Goal: Transaction & Acquisition: Purchase product/service

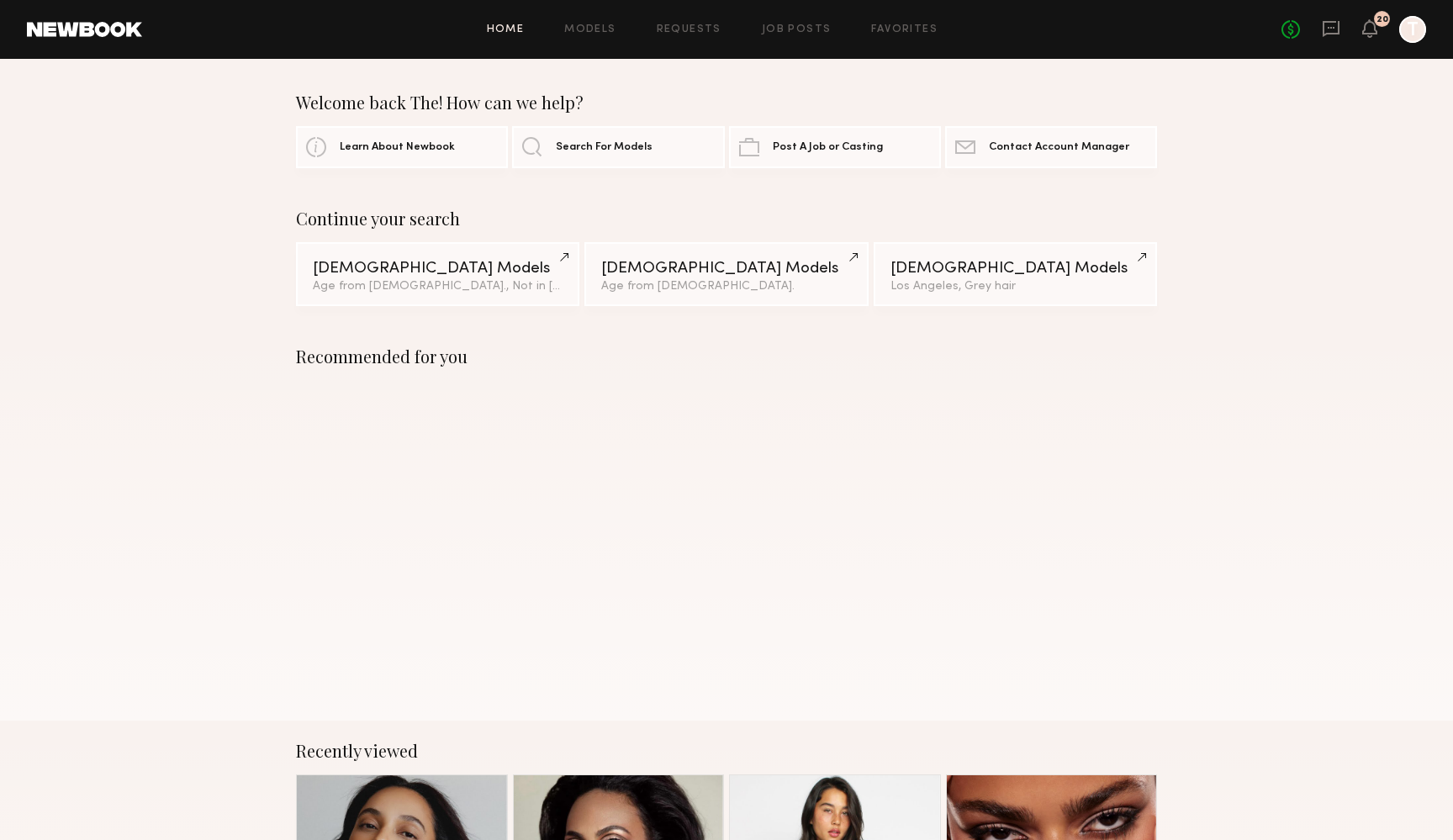
click at [1406, 30] on div at bounding box center [1413, 30] width 27 height 27
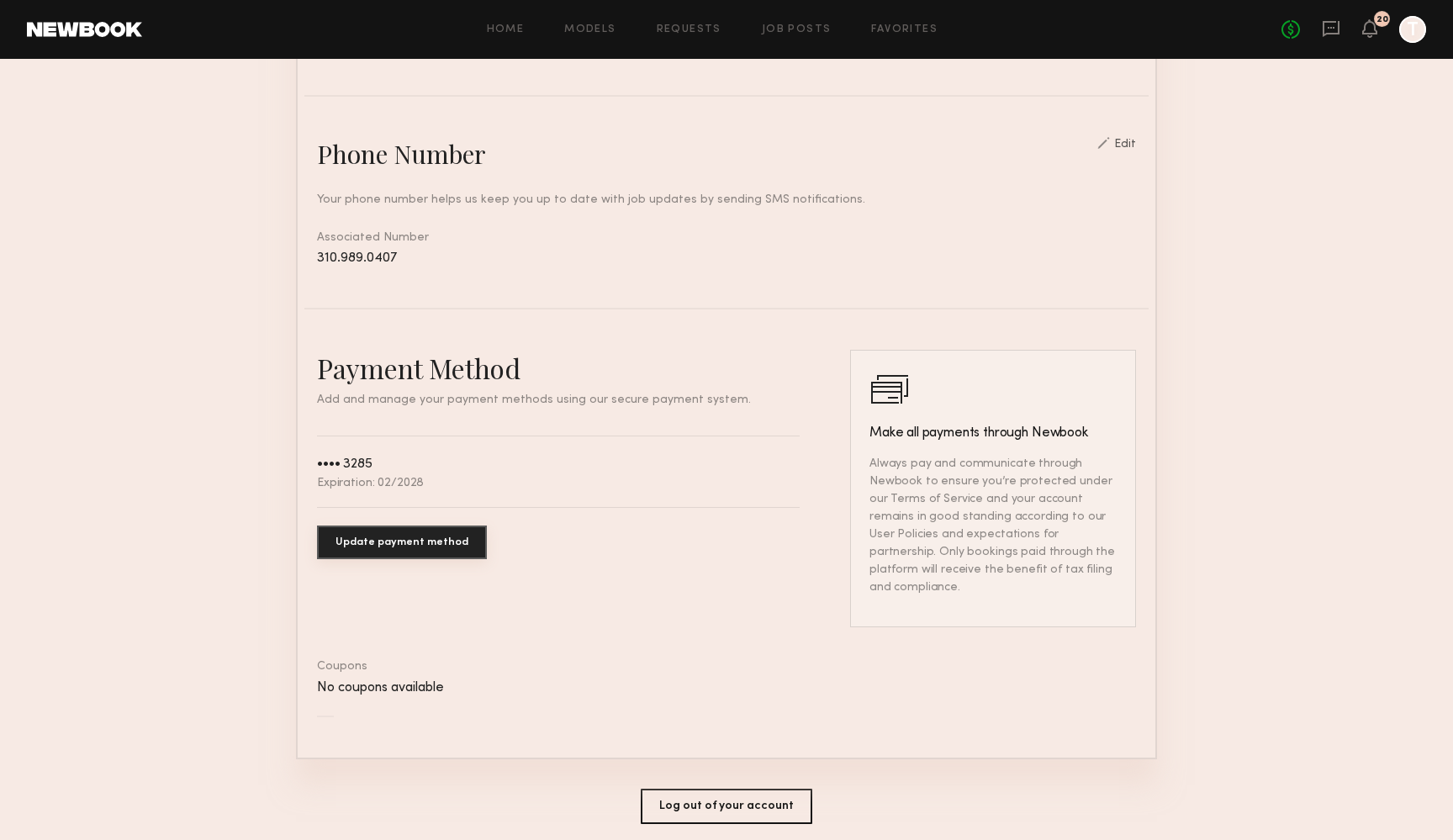
click at [377, 542] on button "Update payment method" at bounding box center [401, 542] width 169 height 33
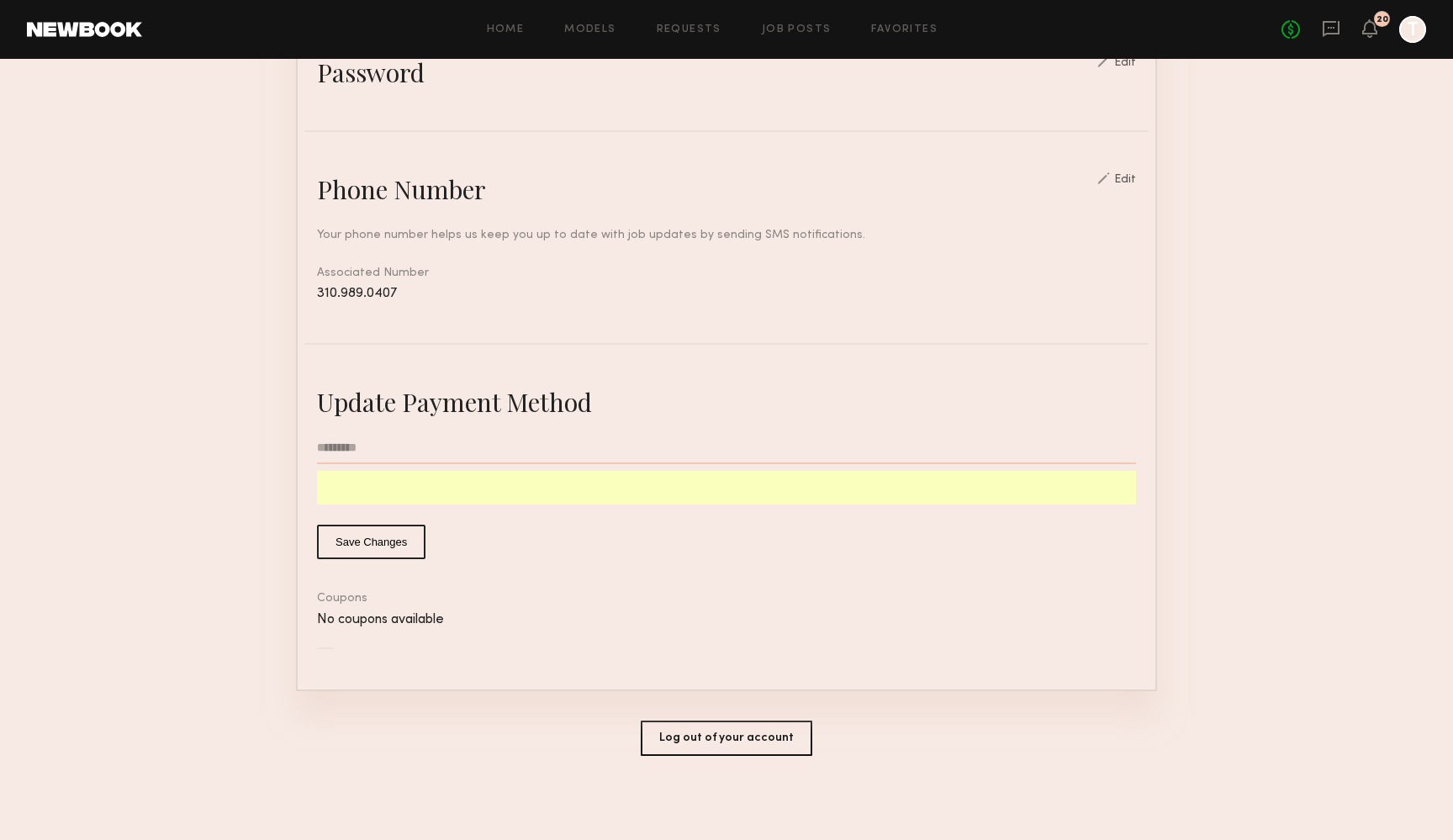
click at [328, 453] on input "text" at bounding box center [726, 448] width 819 height 32
type input "**********"
click at [351, 541] on button "Save Changes" at bounding box center [370, 542] width 108 height 34
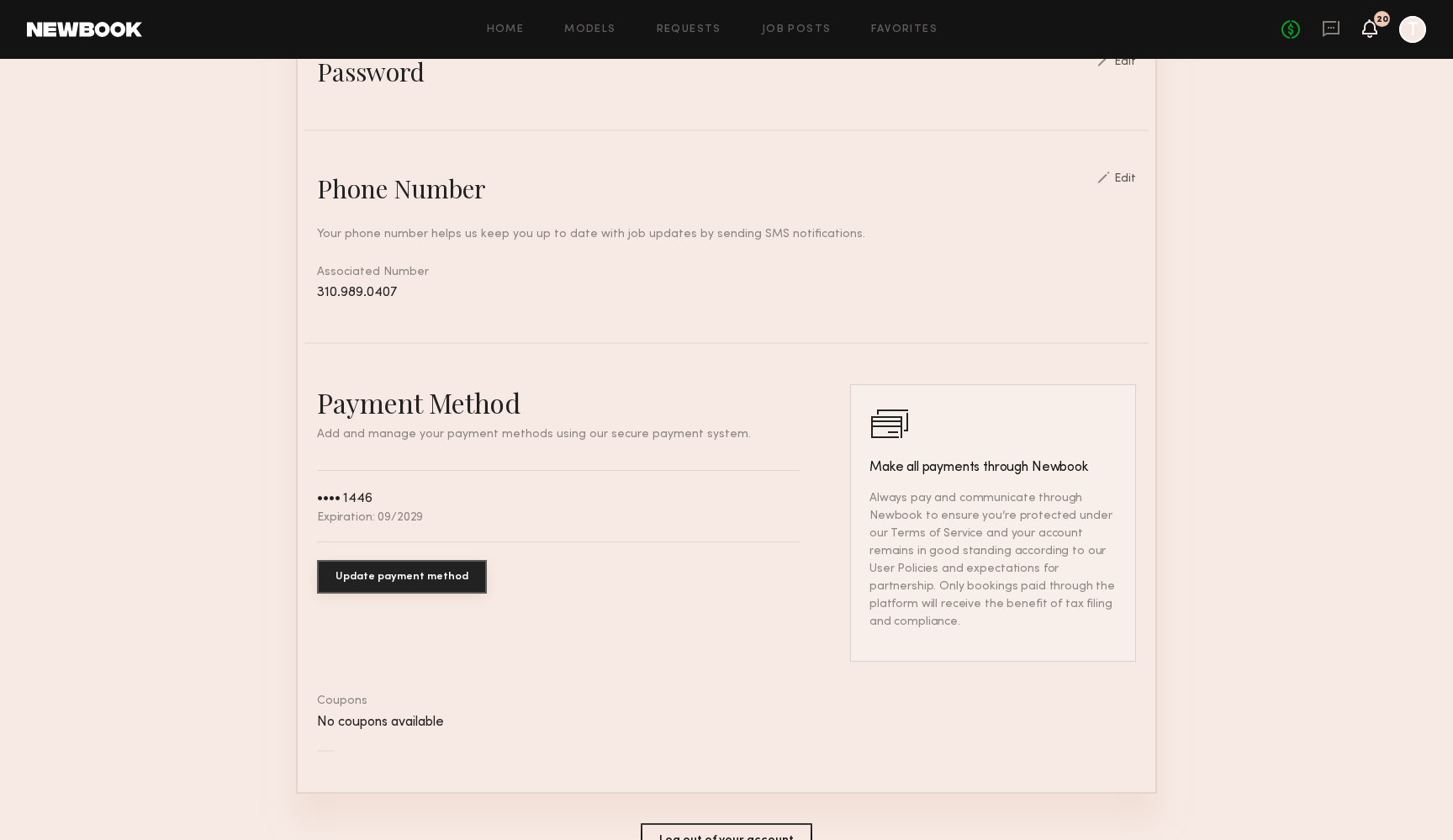
click at [1364, 27] on icon at bounding box center [1370, 28] width 13 height 11
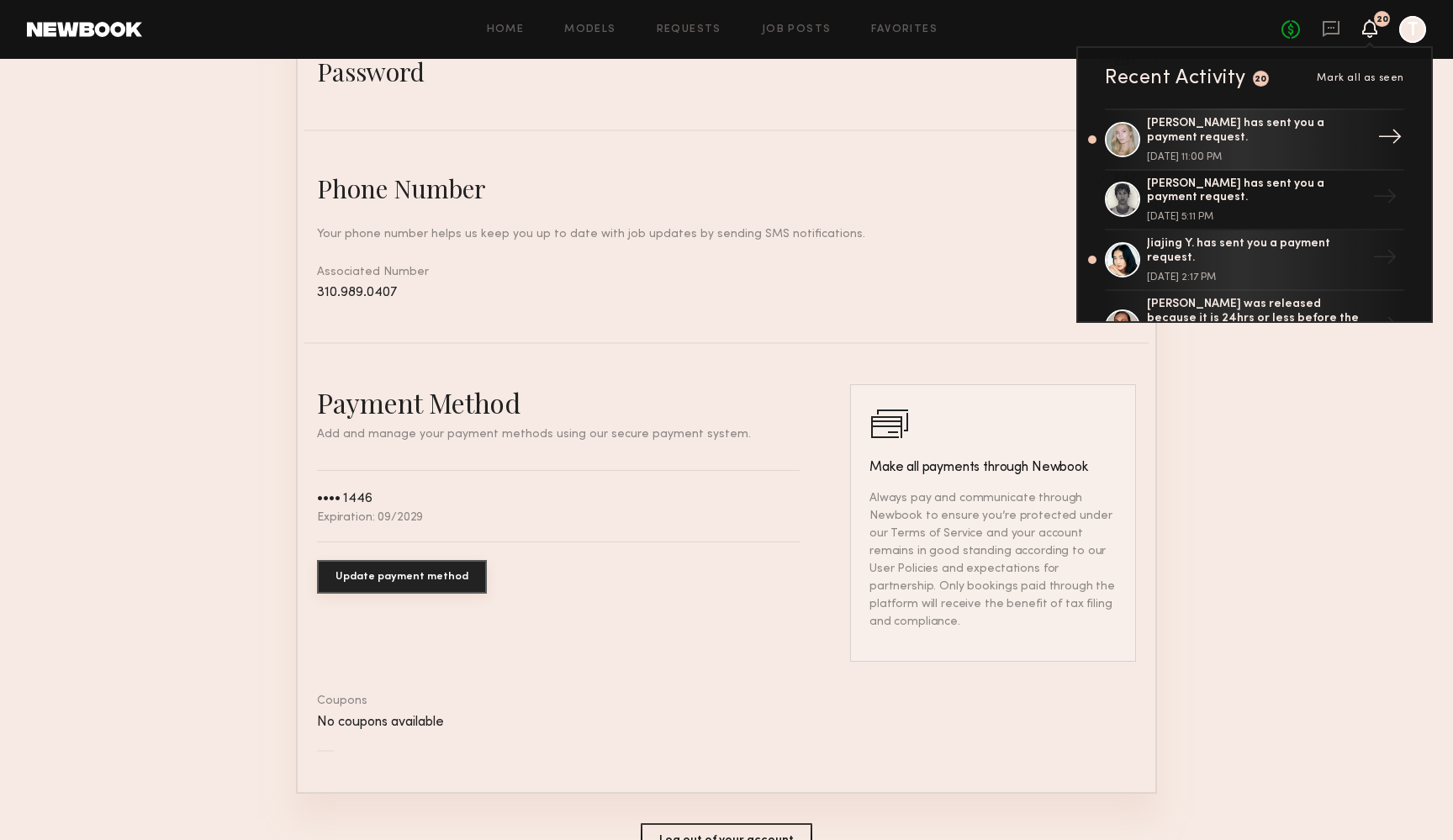
click at [1167, 123] on div "[PERSON_NAME] has sent you a payment request." at bounding box center [1256, 131] width 218 height 29
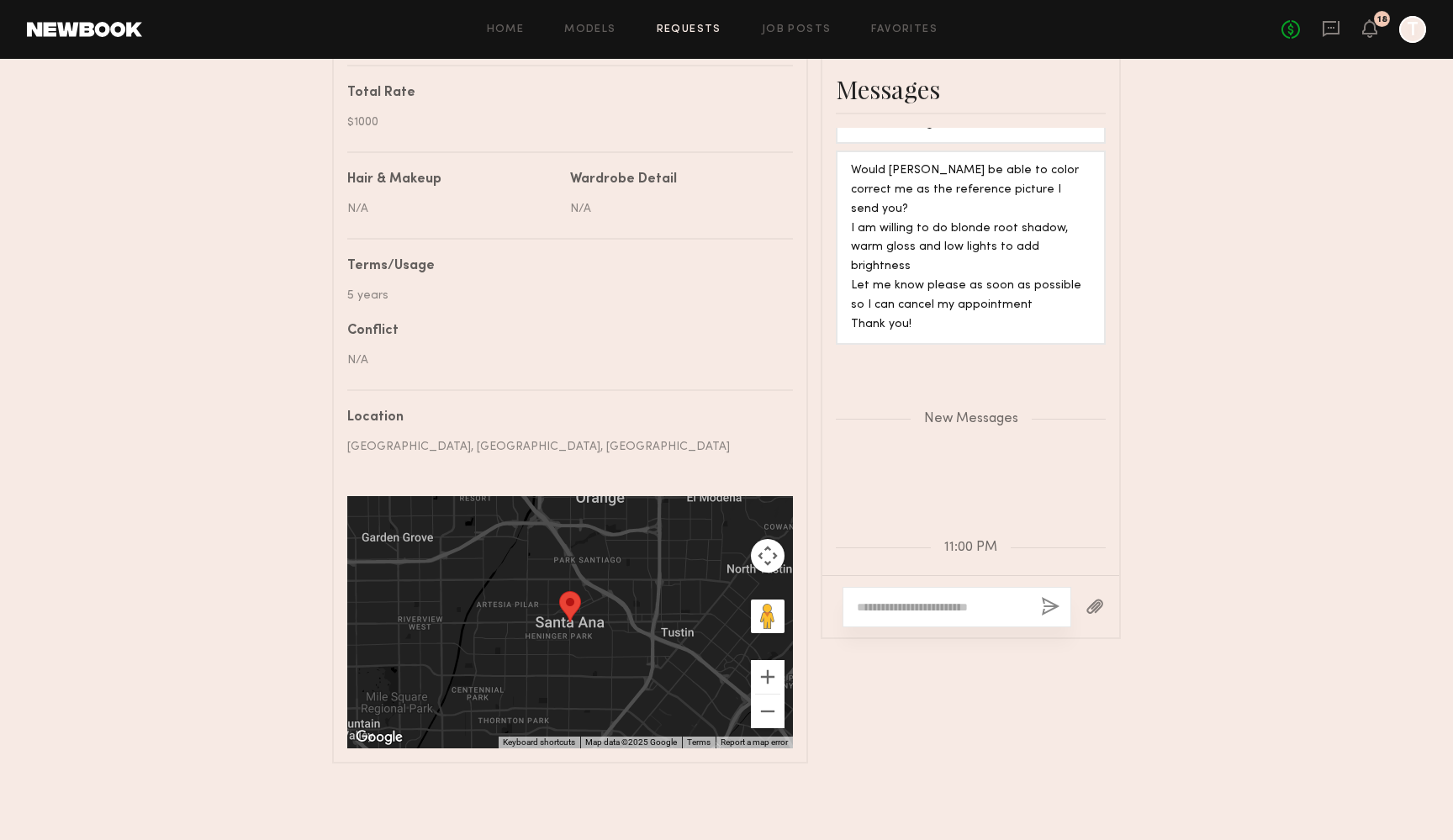
scroll to position [349, 0]
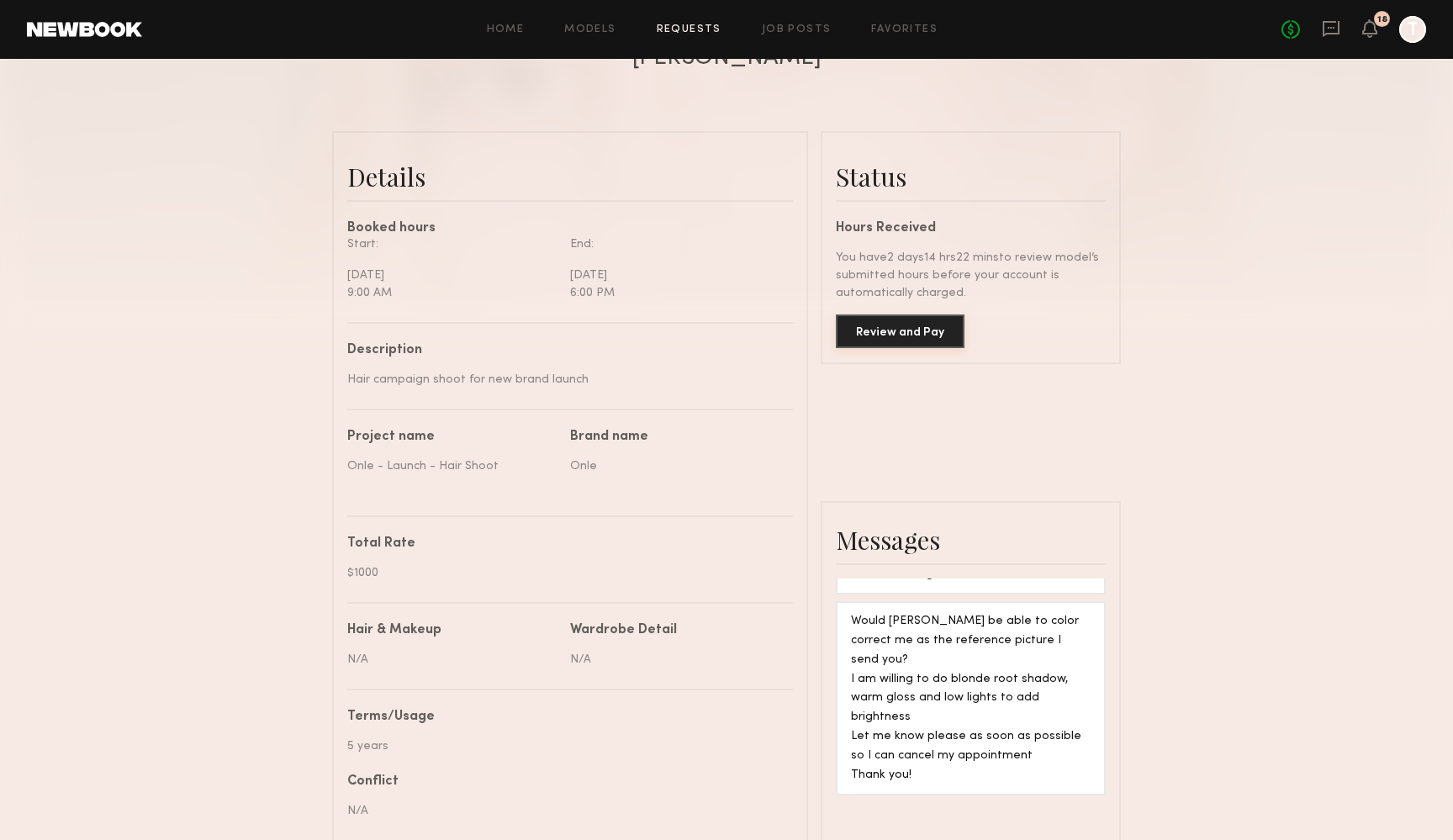
click at [899, 330] on button "Review and Pay" at bounding box center [900, 331] width 128 height 33
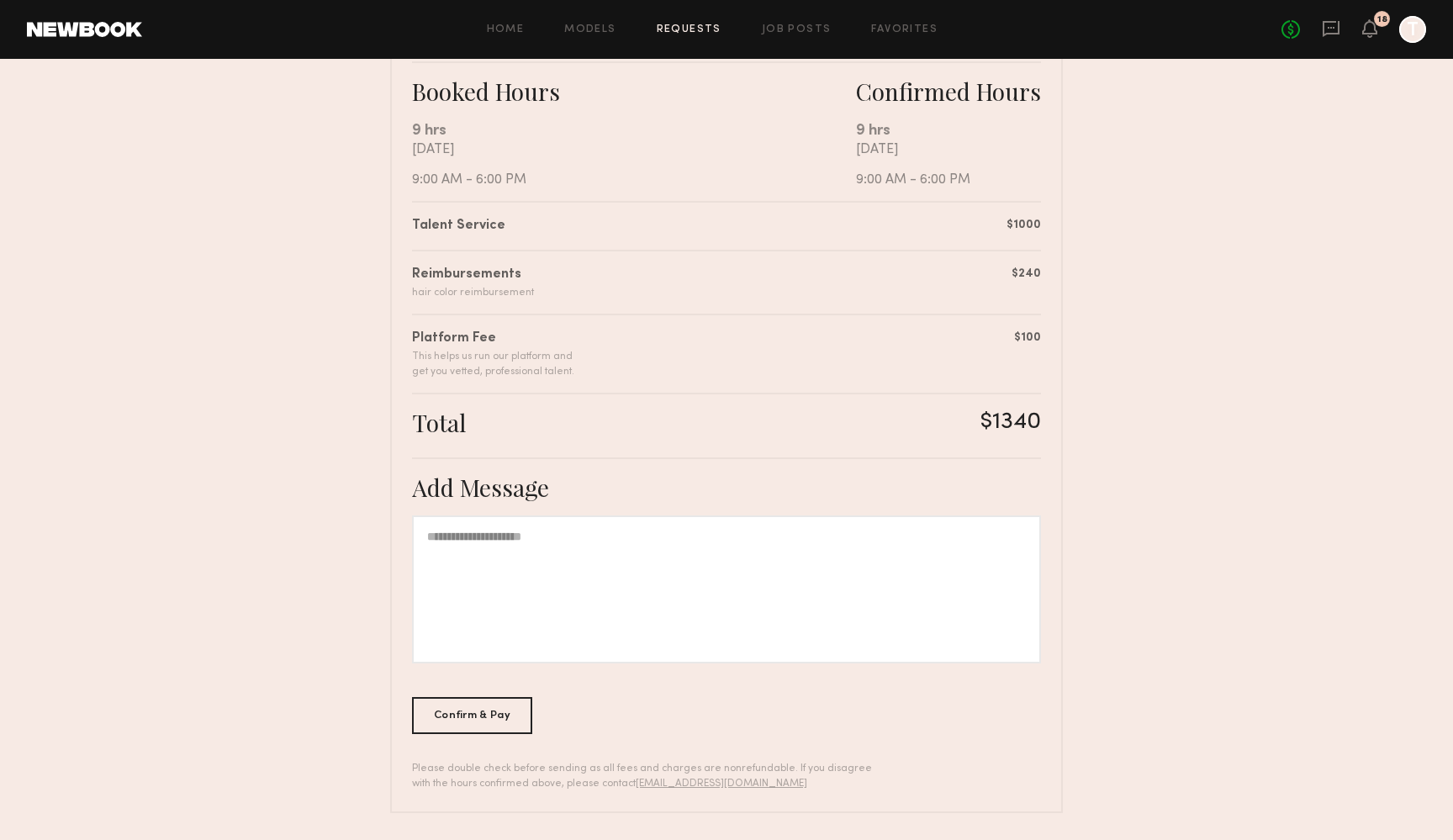
scroll to position [298, 0]
click at [453, 616] on div at bounding box center [726, 589] width 629 height 148
click at [486, 709] on div "Confirm & Pay" at bounding box center [472, 715] width 121 height 37
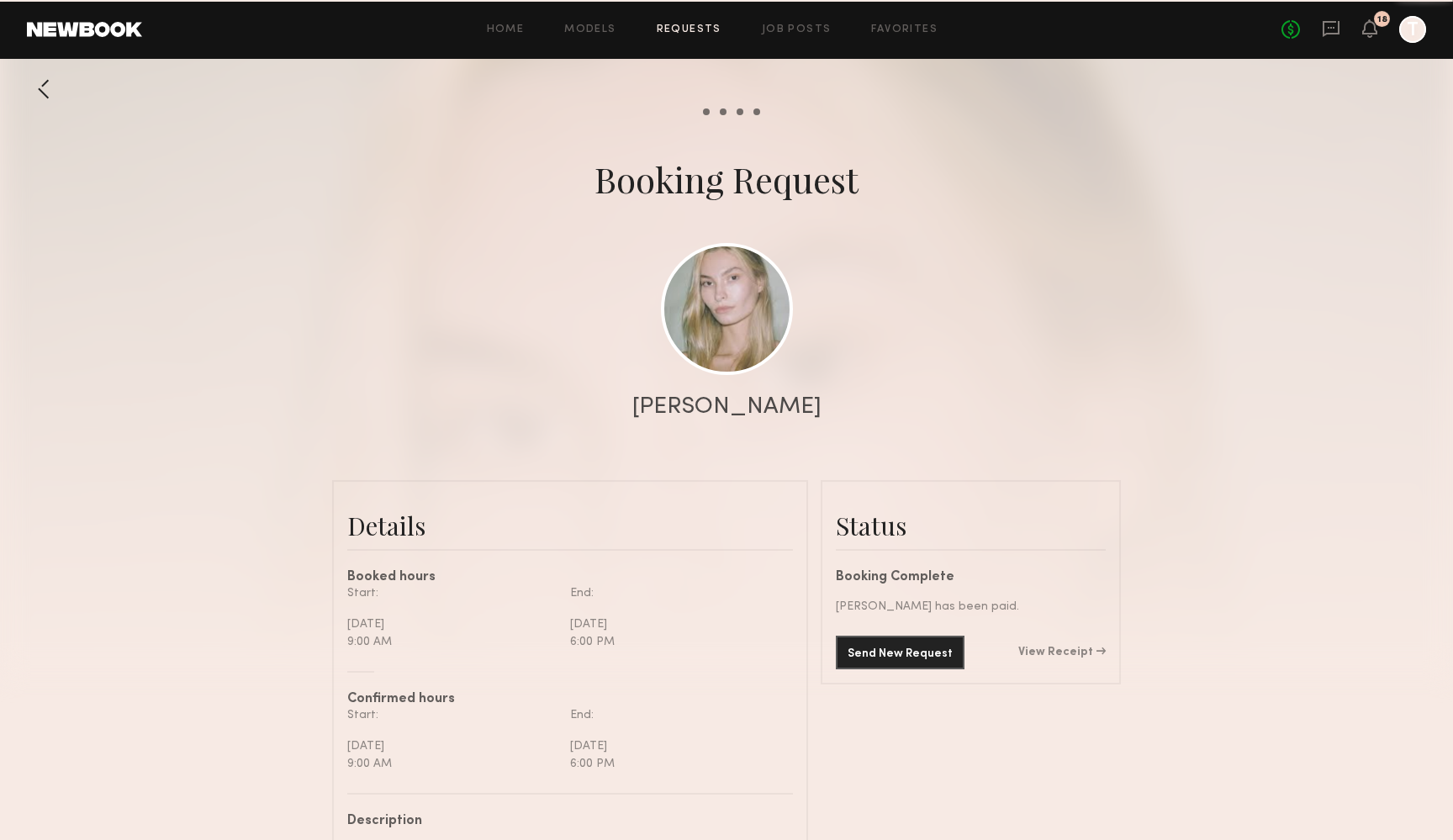
scroll to position [1520, 0]
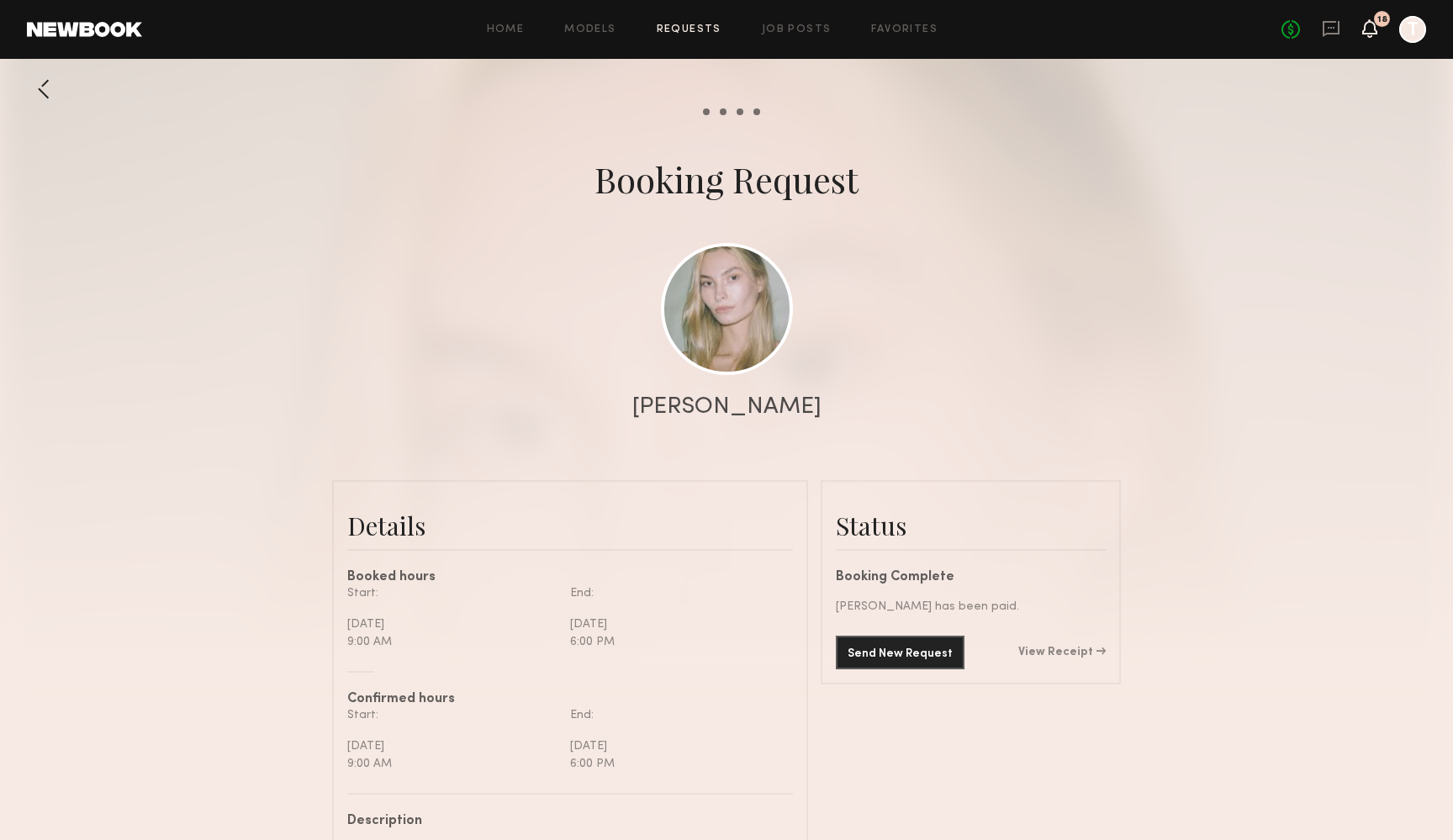
click at [1367, 24] on icon at bounding box center [1370, 28] width 13 height 11
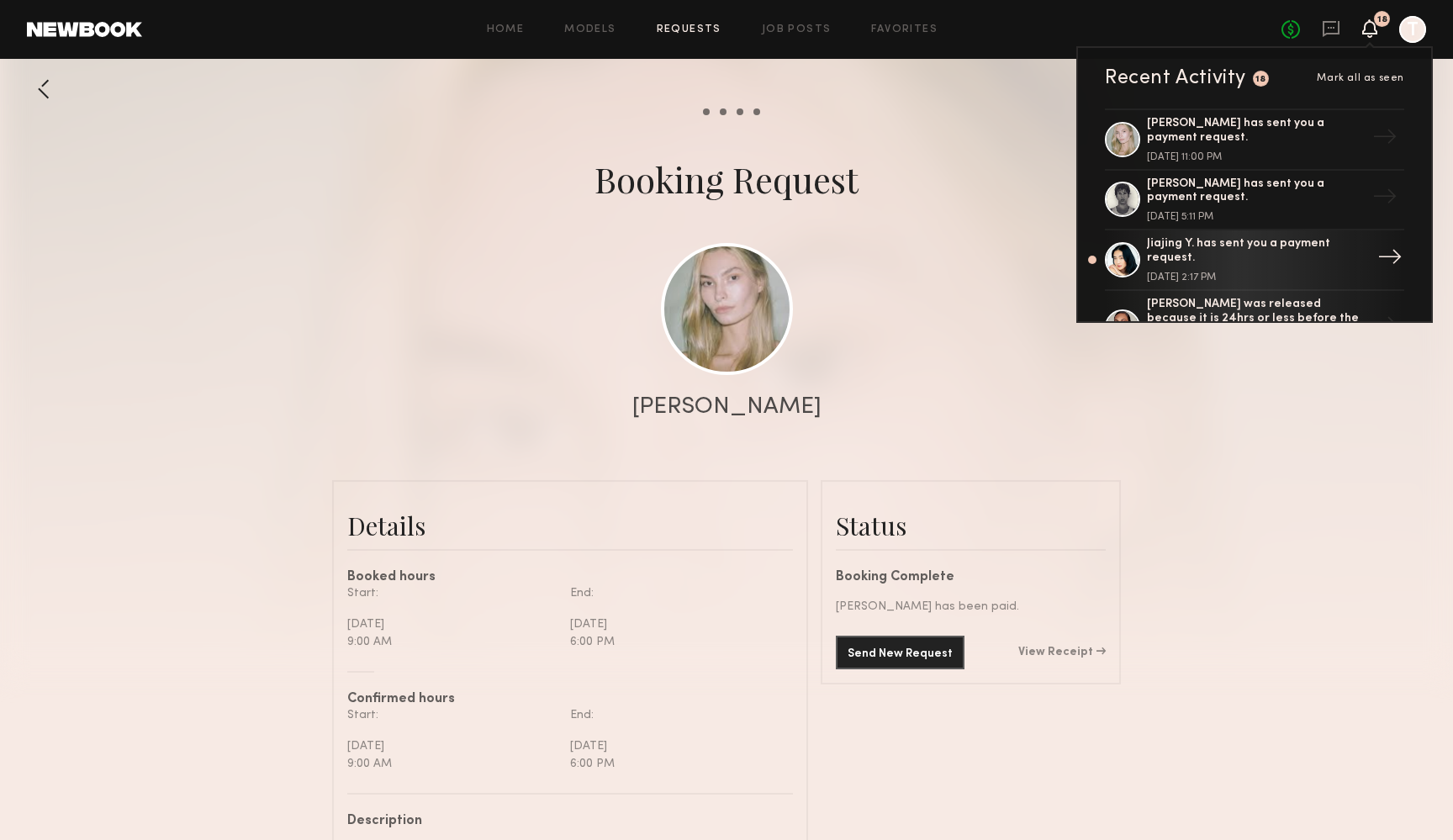
click at [1196, 250] on div "Jiajing Y. has sent you a payment request." at bounding box center [1256, 252] width 218 height 29
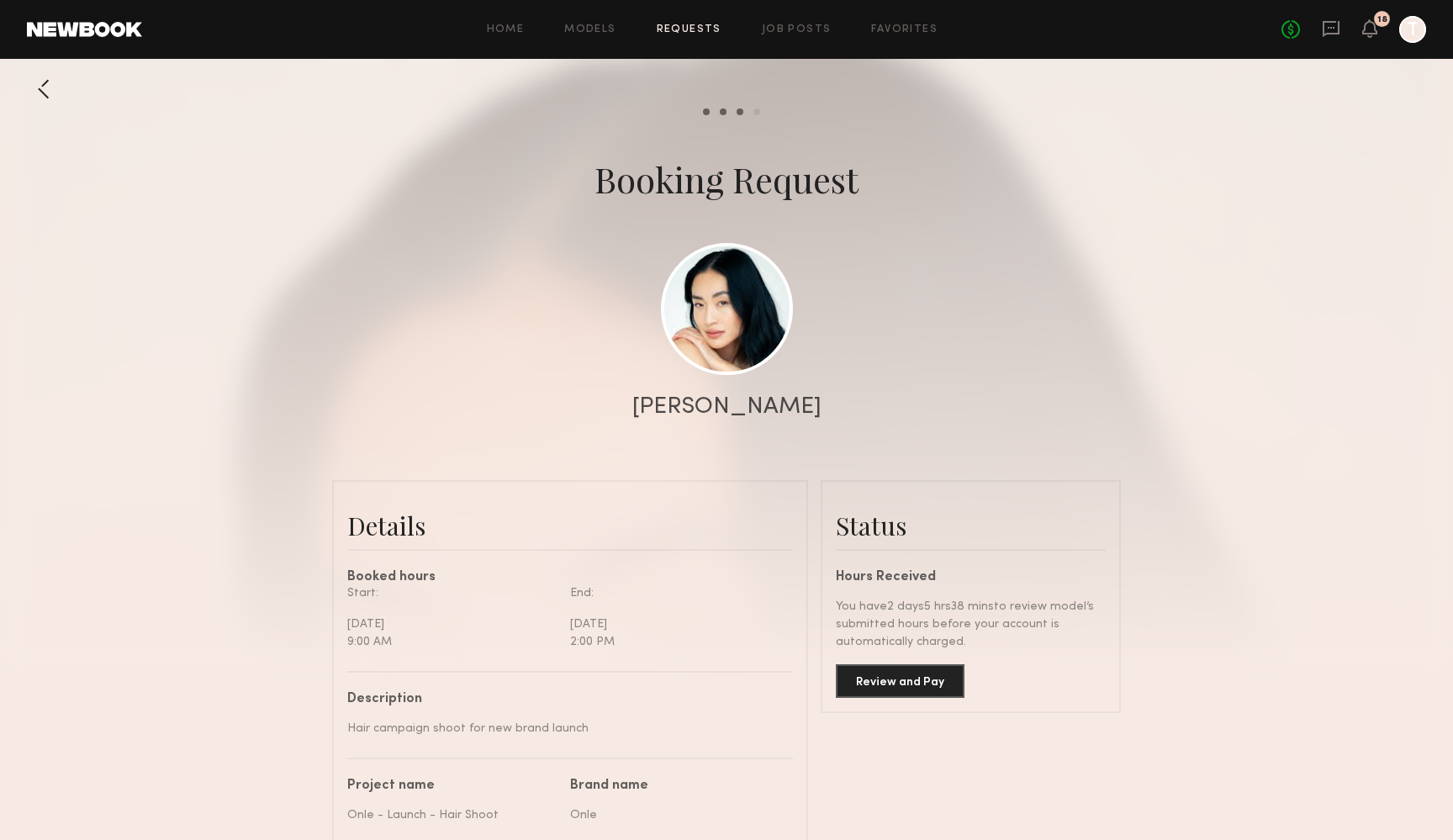
scroll to position [84, 0]
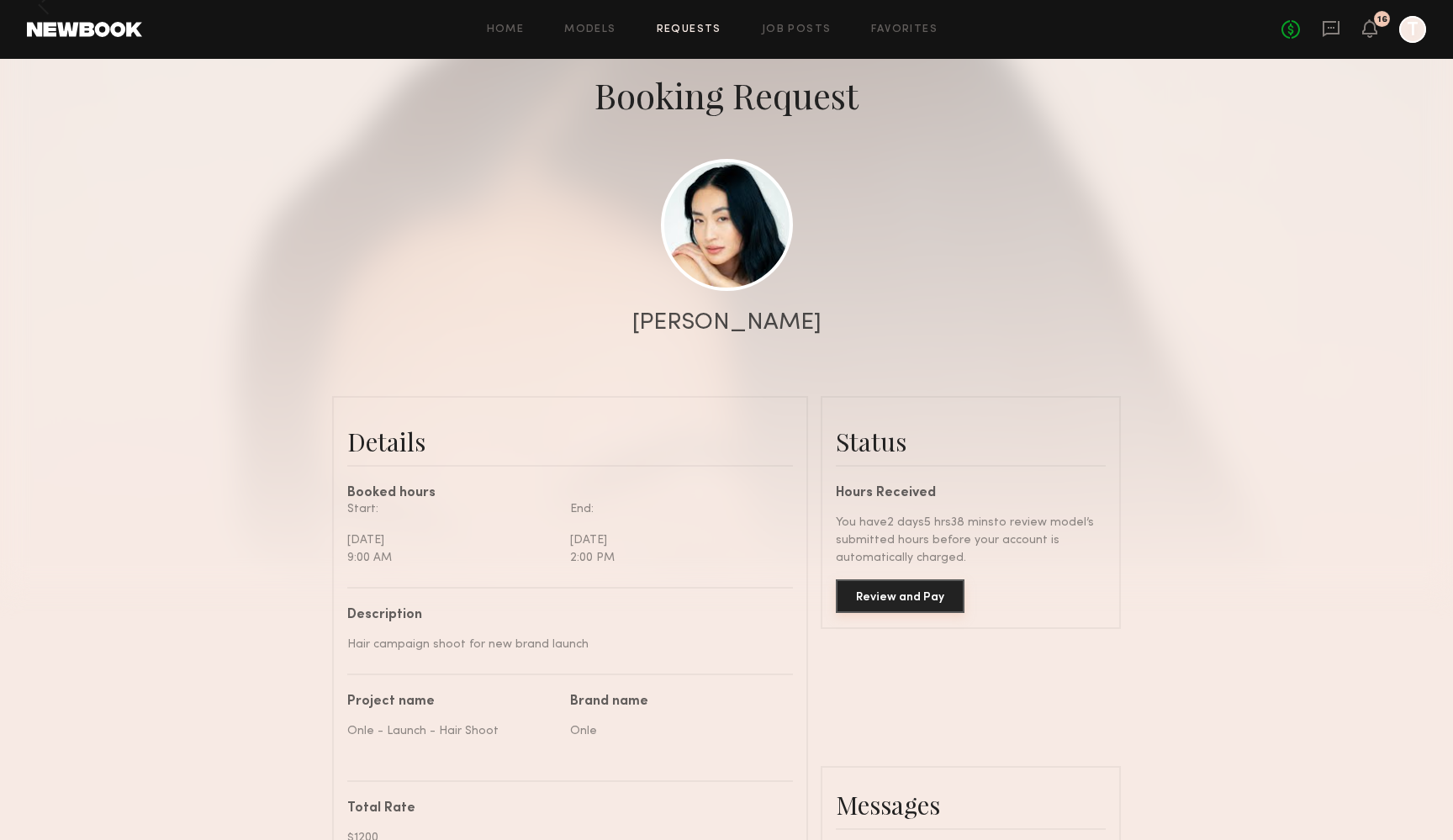
click at [867, 594] on button "Review and Pay" at bounding box center [900, 595] width 128 height 33
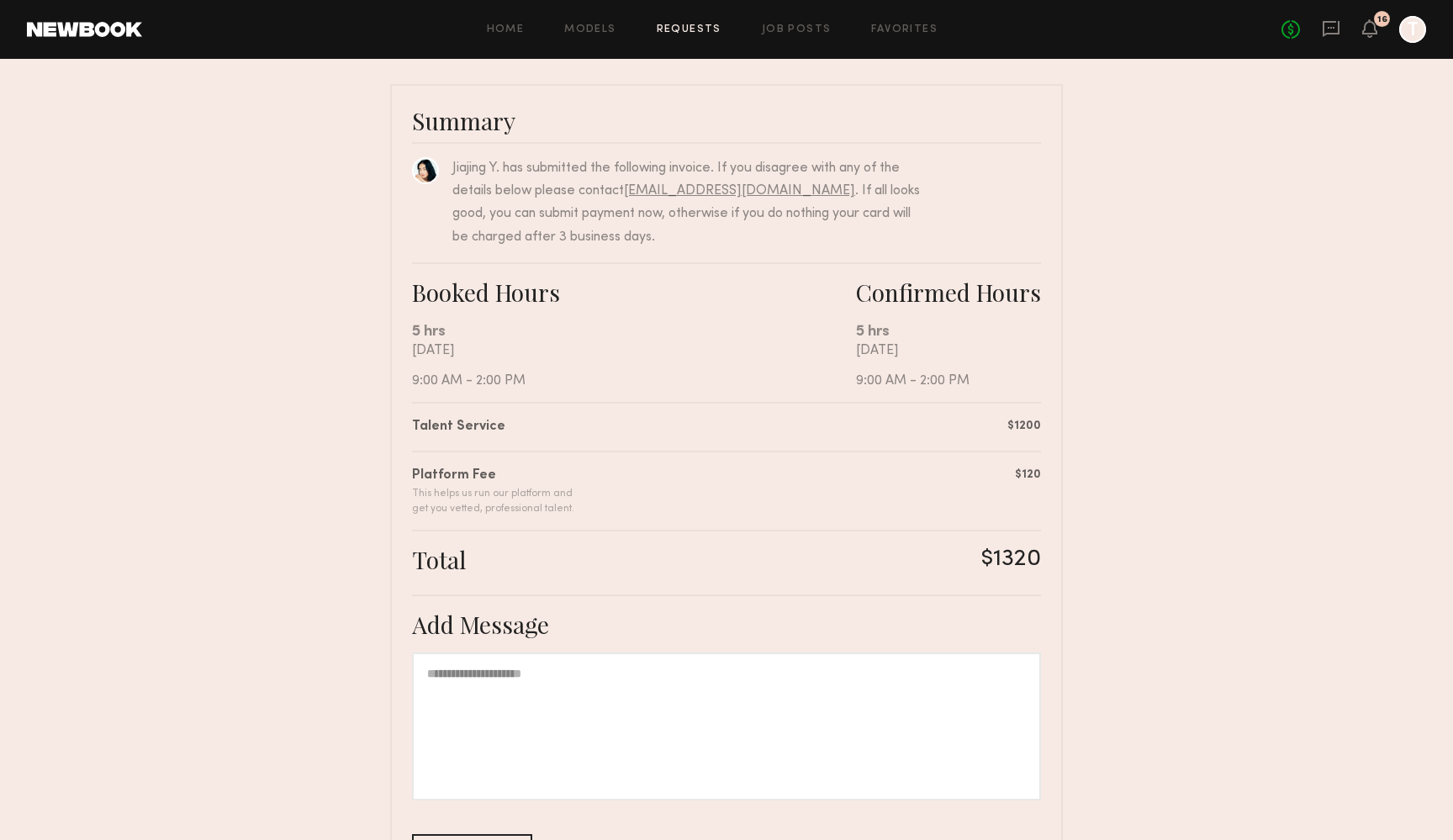
scroll to position [207, 0]
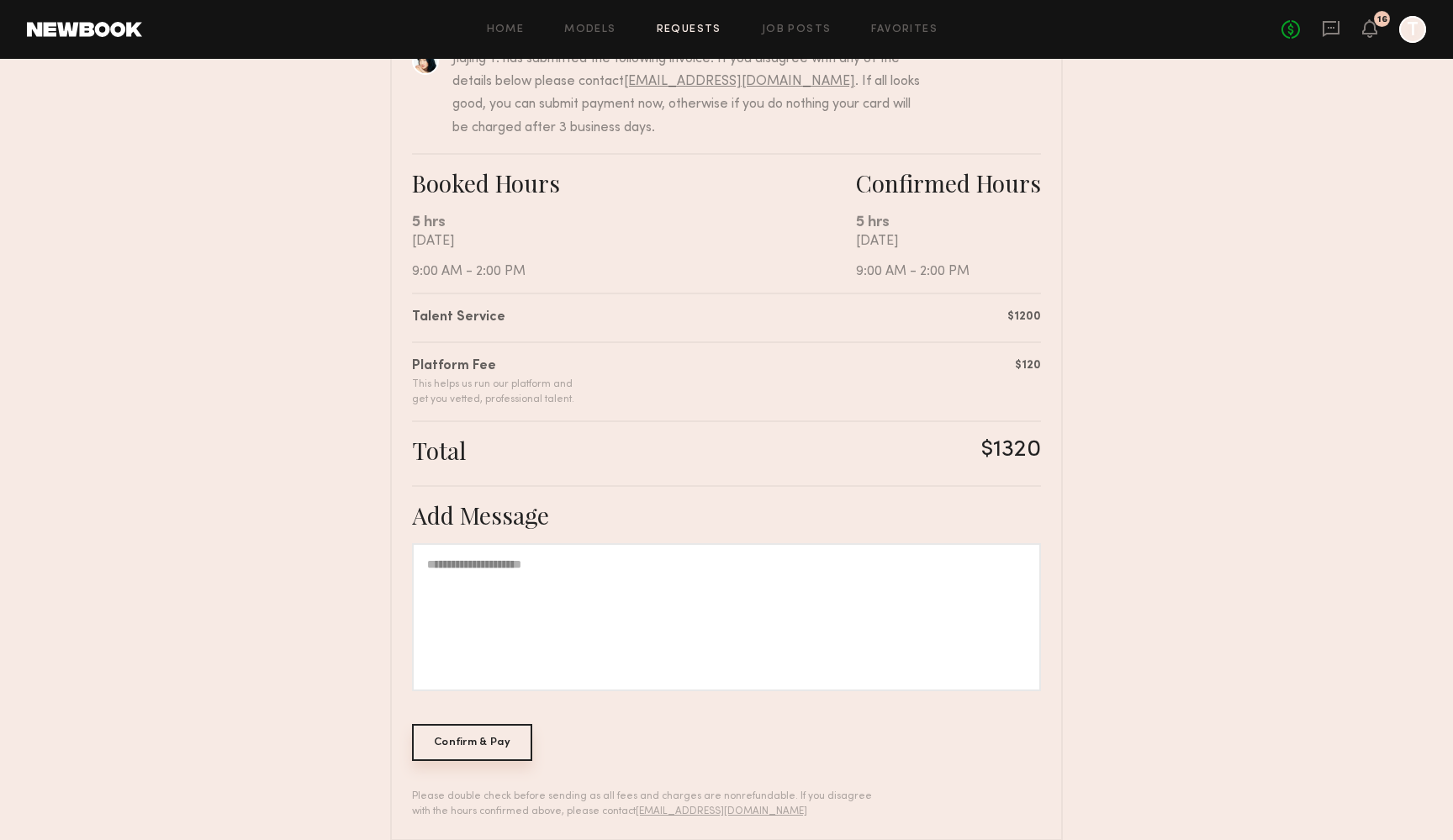
click at [508, 749] on div "Confirm & Pay" at bounding box center [472, 741] width 121 height 37
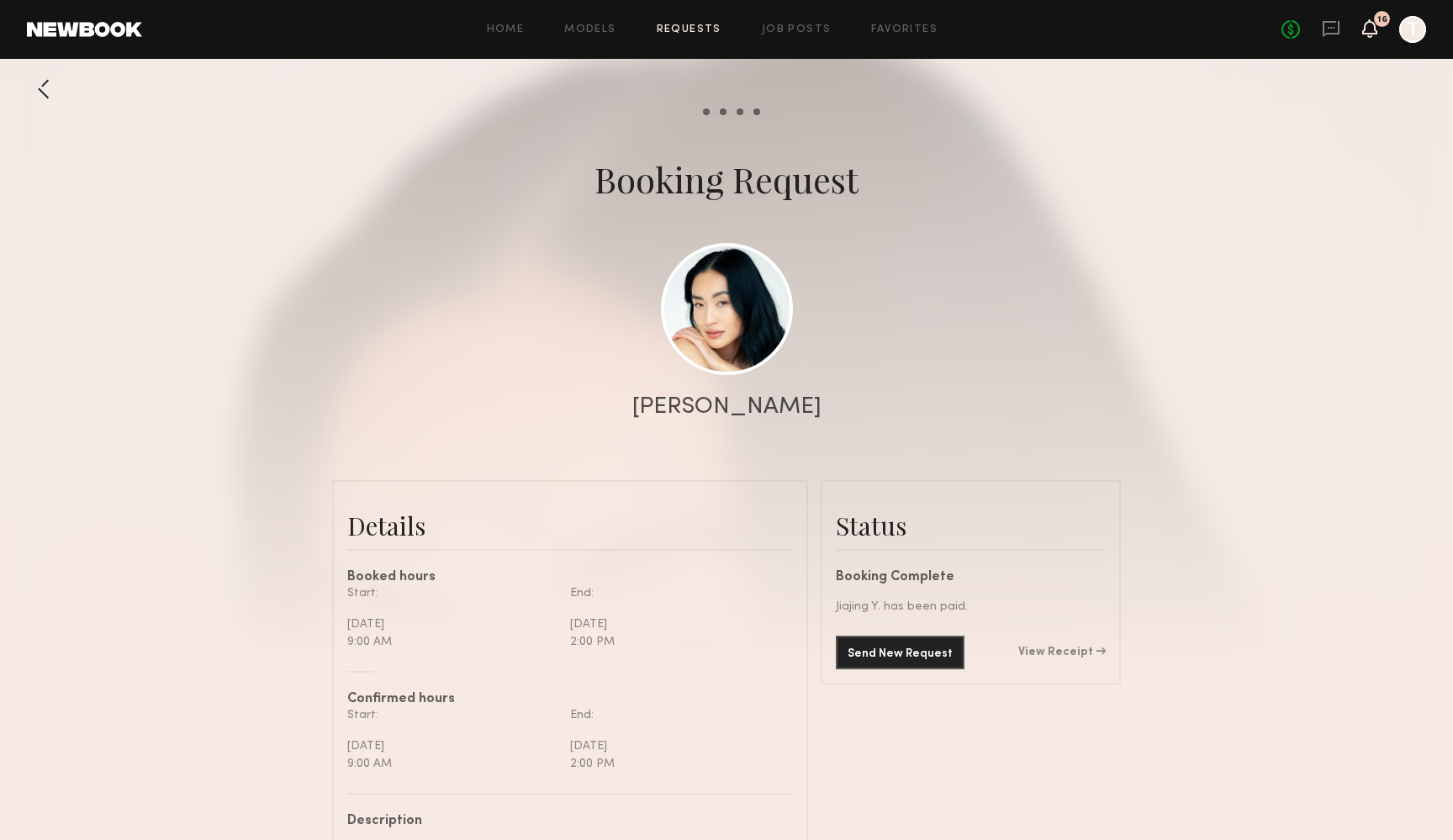
scroll to position [1262, 0]
click at [1369, 31] on icon at bounding box center [1370, 28] width 13 height 11
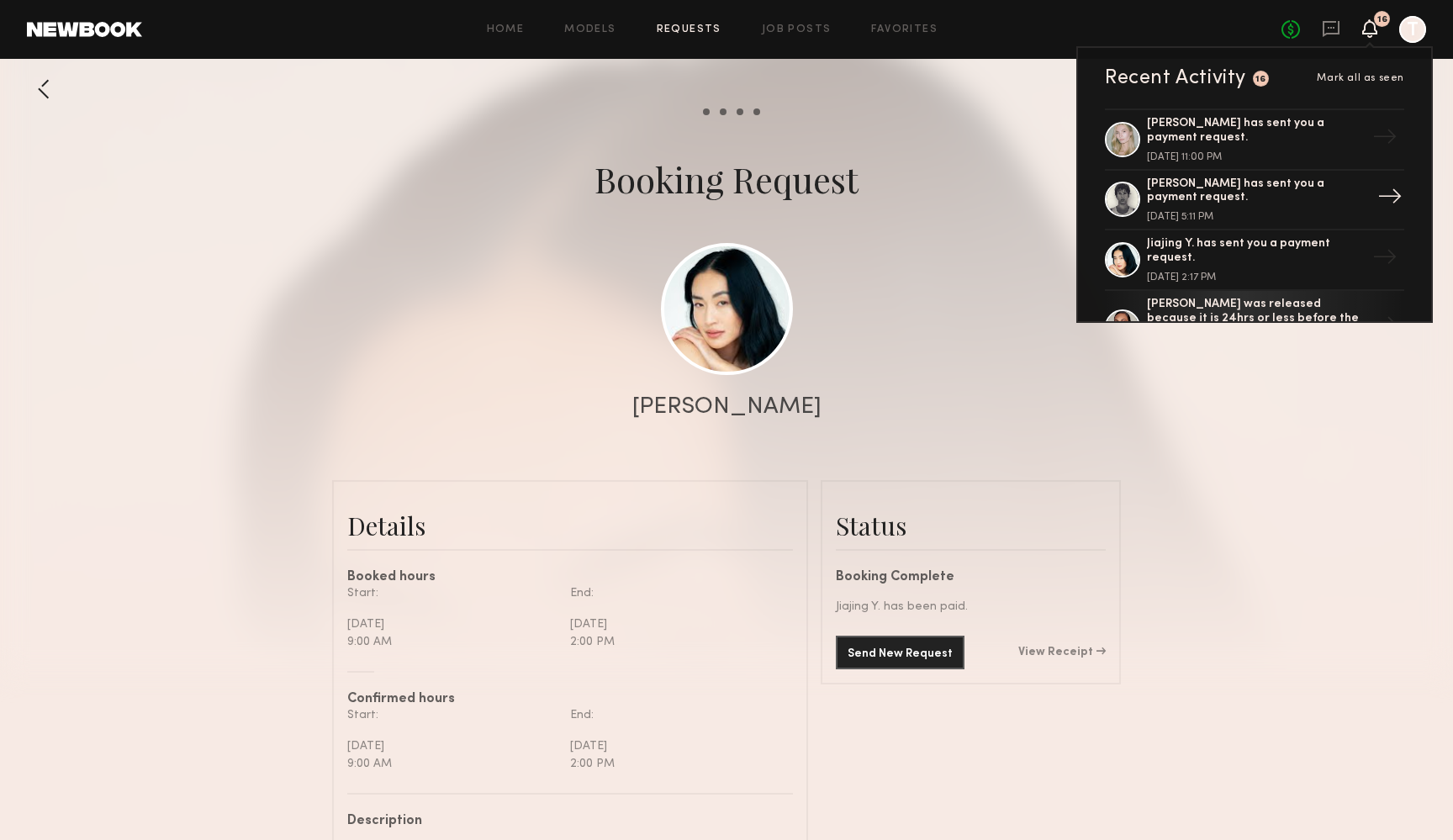
click at [1151, 211] on div "[DATE] 5:11 PM" at bounding box center [1256, 216] width 218 height 11
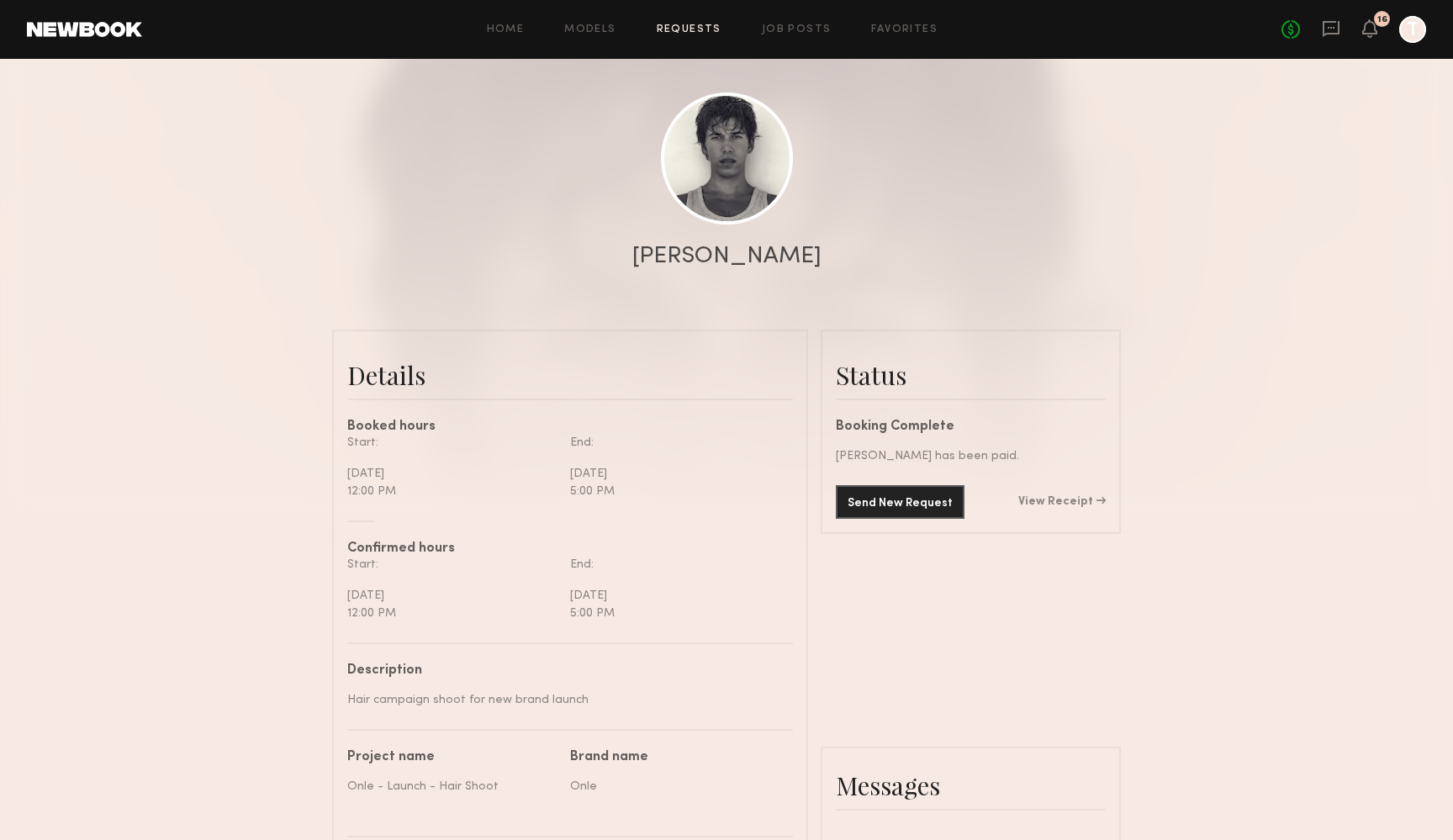
scroll to position [283, 0]
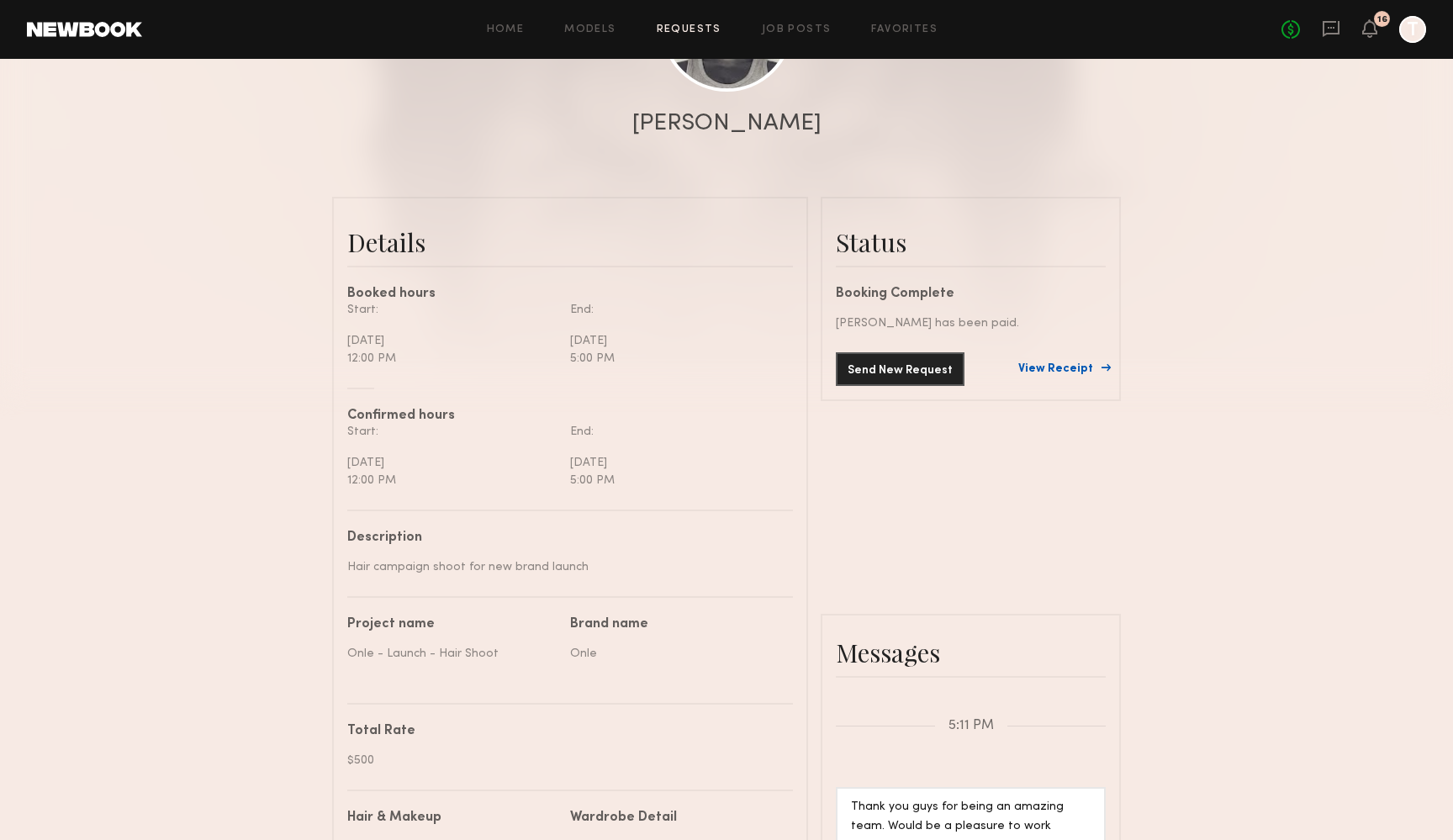
click at [1050, 370] on link "View Receipt" at bounding box center [1062, 368] width 87 height 11
